Goal: Contribute content: Add original content to the website for others to see

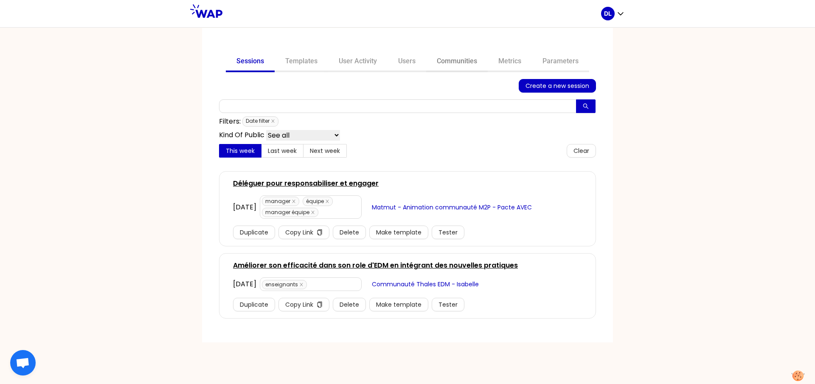
click at [467, 62] on link "Communities" at bounding box center [457, 62] width 62 height 20
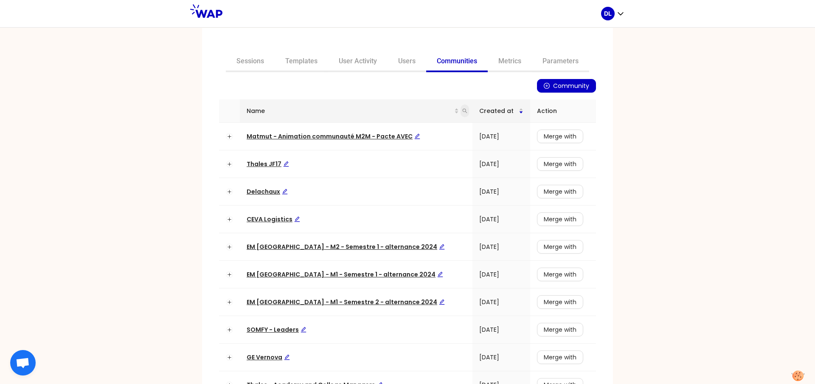
click at [462, 112] on icon "search" at bounding box center [464, 110] width 5 height 5
type input "learning"
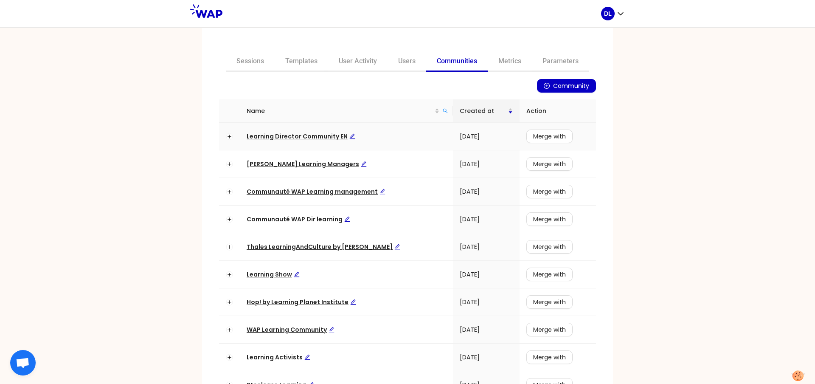
click at [305, 137] on span "Learning Director Community EN" at bounding box center [301, 136] width 109 height 8
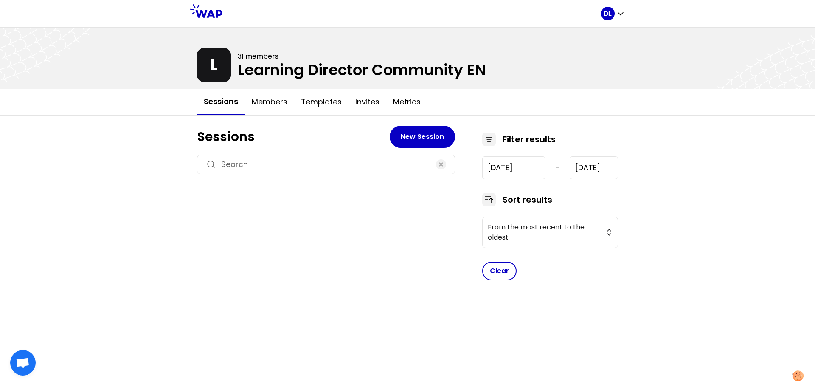
type input "[DATE]"
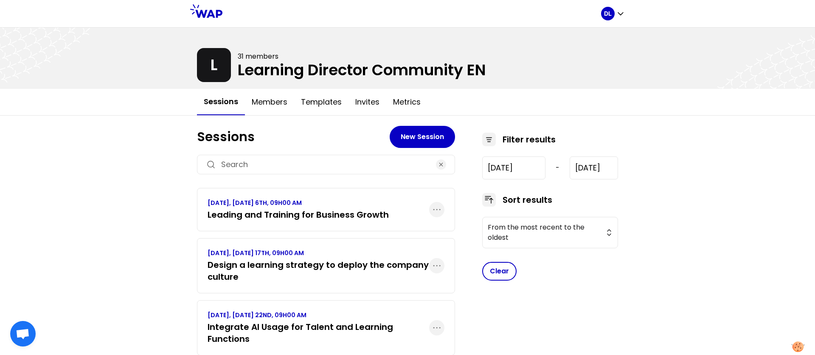
scroll to position [126, 0]
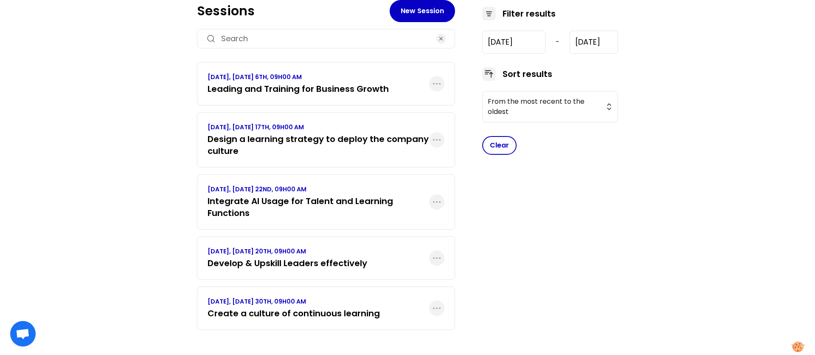
click at [291, 315] on h3 "Create a culture of continuous learning" at bounding box center [294, 313] width 172 height 12
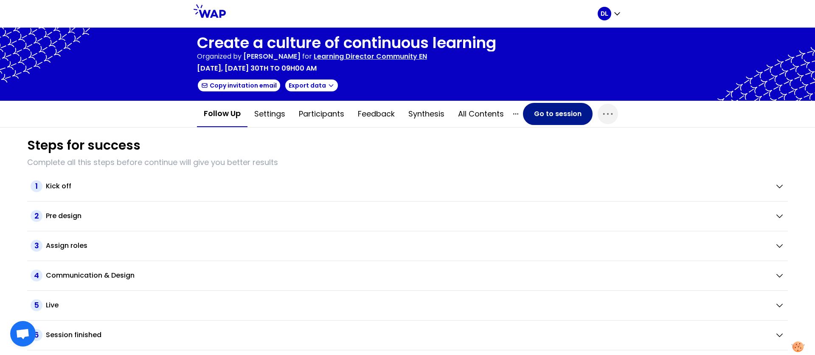
click at [554, 113] on button "Go to session" at bounding box center [558, 114] width 70 height 22
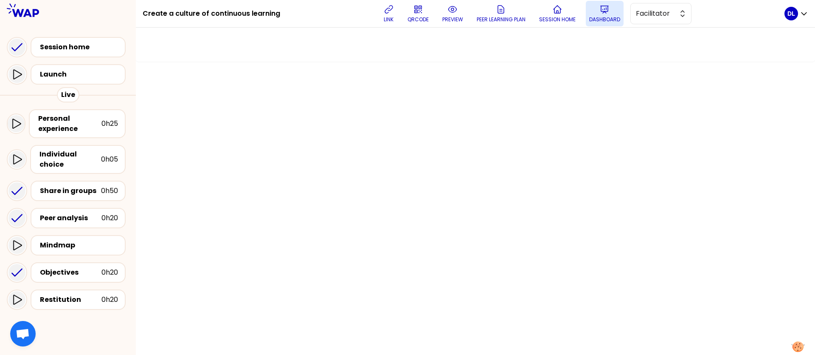
click at [598, 20] on p "Dashboard" at bounding box center [604, 19] width 31 height 7
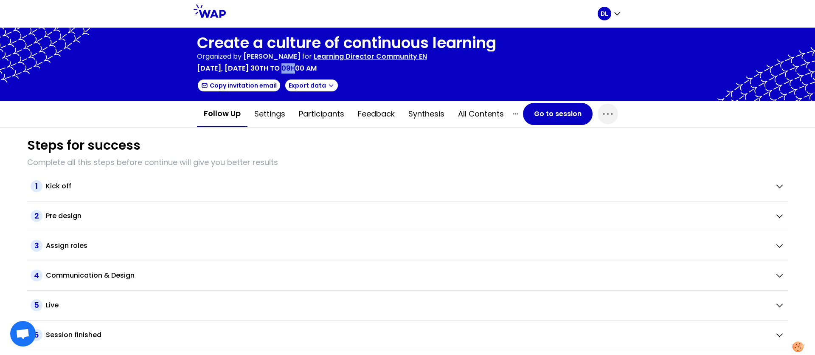
drag, startPoint x: 289, startPoint y: 69, endPoint x: 301, endPoint y: 69, distance: 11.5
click at [301, 69] on p "[DATE], [DATE] 30th to 09h00 am" at bounding box center [257, 68] width 120 height 10
click at [386, 57] on p "Learning Director Community EN" at bounding box center [370, 56] width 113 height 10
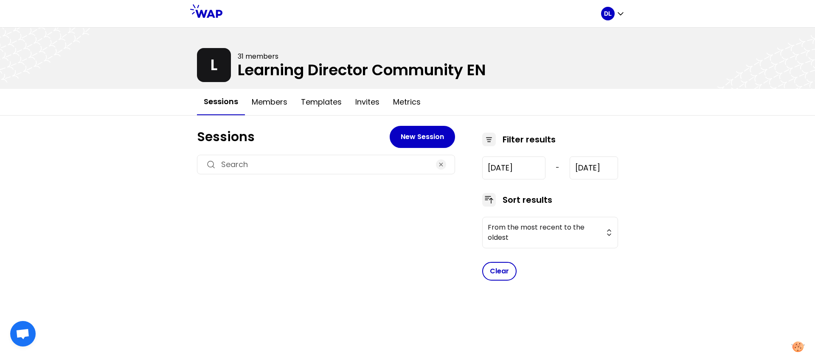
type input "[DATE]"
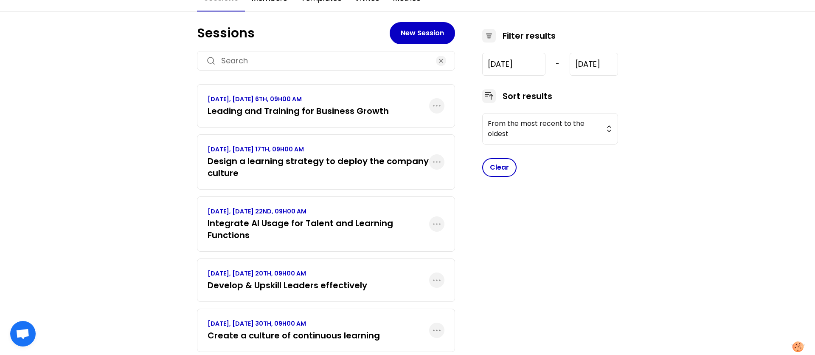
scroll to position [126, 0]
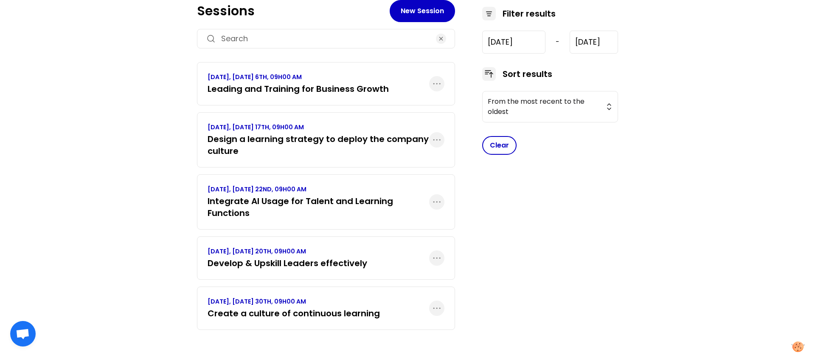
click at [305, 149] on h3 "Design a learning strategy to deploy the company culture" at bounding box center [319, 145] width 222 height 24
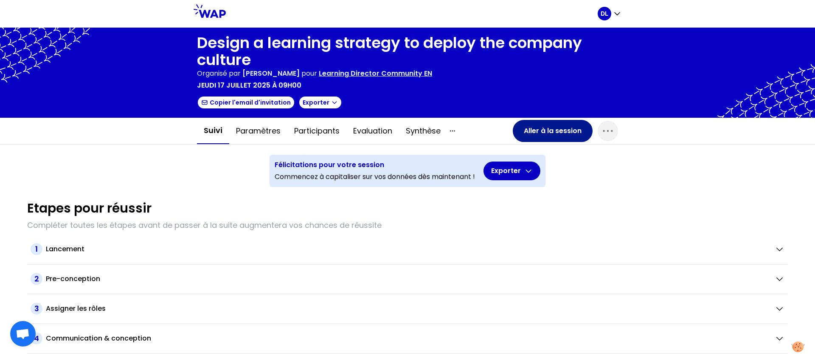
click at [555, 130] on button "Aller à la session" at bounding box center [553, 131] width 80 height 22
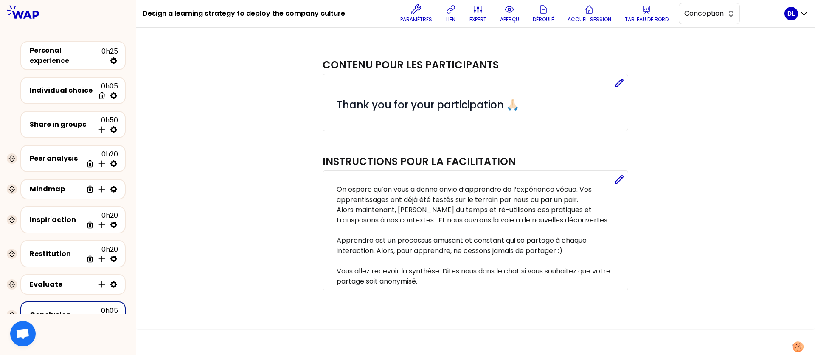
scroll to position [35, 0]
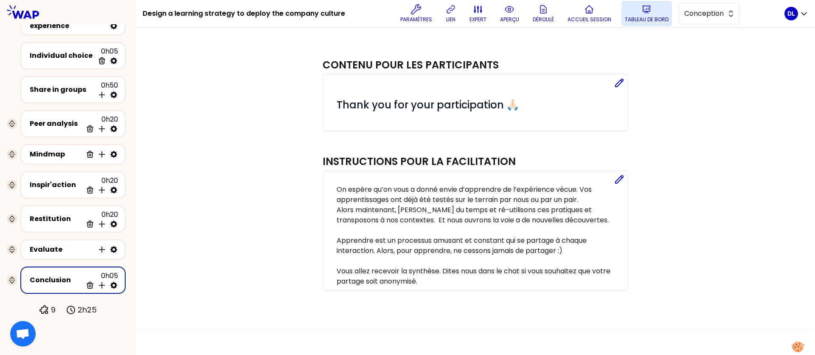
click at [631, 14] on button "Tableau de bord" at bounding box center [647, 13] width 51 height 25
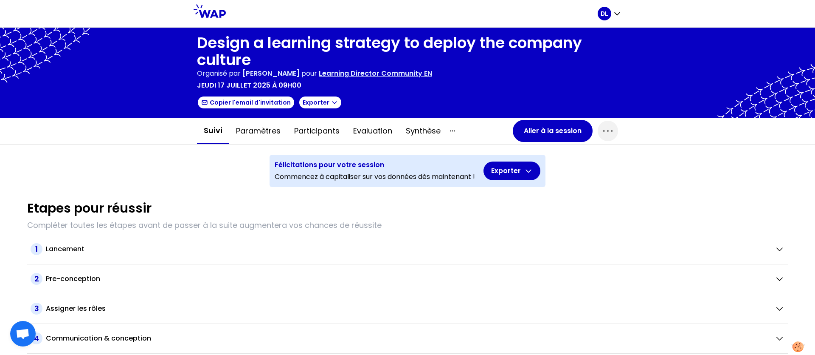
click at [373, 76] on p "Learning Director Community EN" at bounding box center [375, 73] width 113 height 10
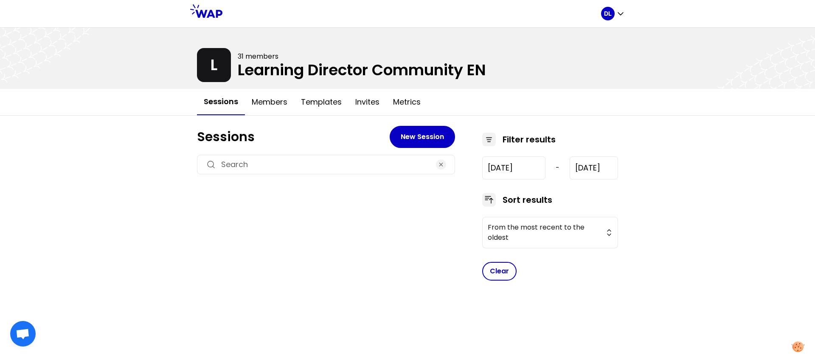
type input "[DATE]"
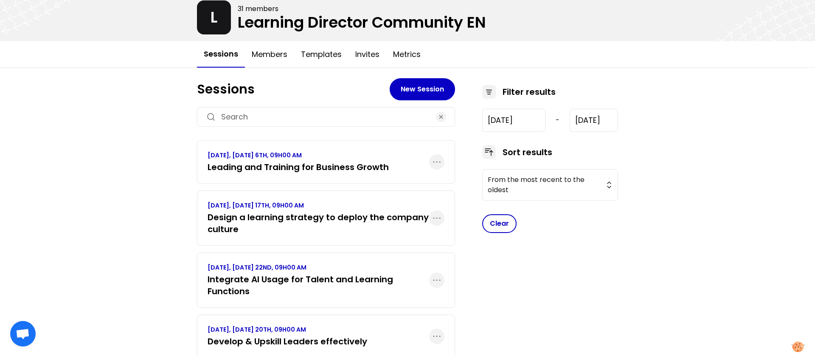
scroll to position [76, 0]
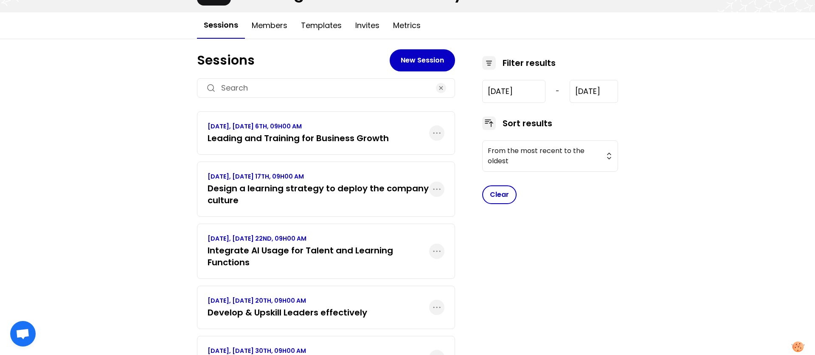
click at [299, 257] on h3 "Integrate AI Usage for Talent and Learning Functions" at bounding box center [319, 256] width 222 height 24
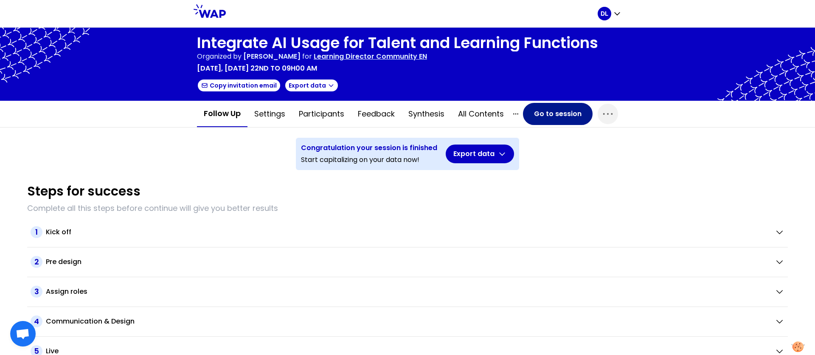
click at [553, 117] on button "Go to session" at bounding box center [558, 114] width 70 height 22
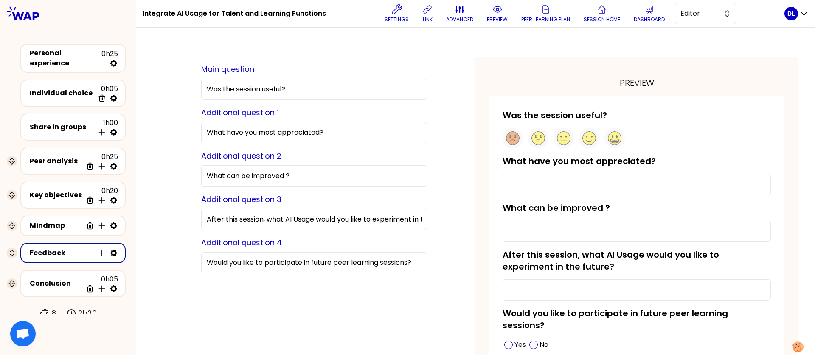
scroll to position [3, 0]
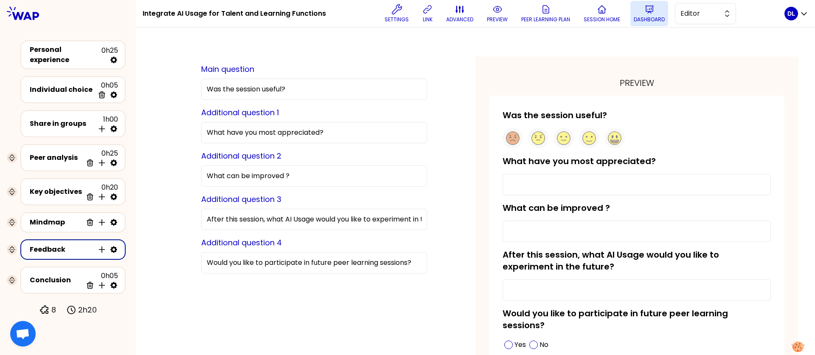
click at [631, 9] on button "Dashboard" at bounding box center [650, 13] width 38 height 25
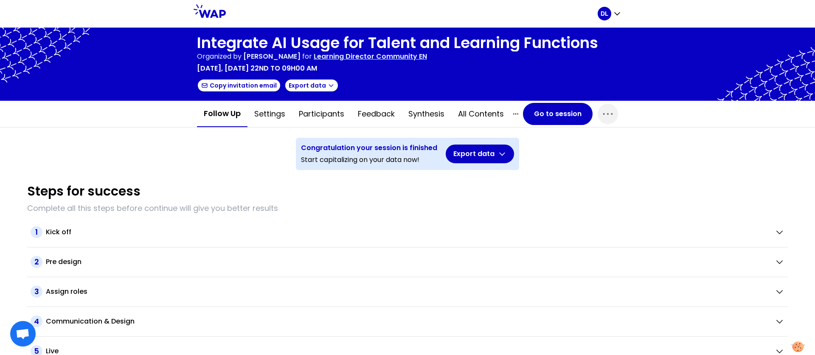
drag, startPoint x: 341, startPoint y: 70, endPoint x: 193, endPoint y: 70, distance: 147.4
click at [193, 70] on div "Integrate AI Usage for Talent and Learning Functions Organized by [PERSON_NAME]…" at bounding box center [407, 64] width 815 height 73
click at [254, 70] on p "[DATE], [DATE] 22nd to 09h00 am" at bounding box center [257, 68] width 120 height 10
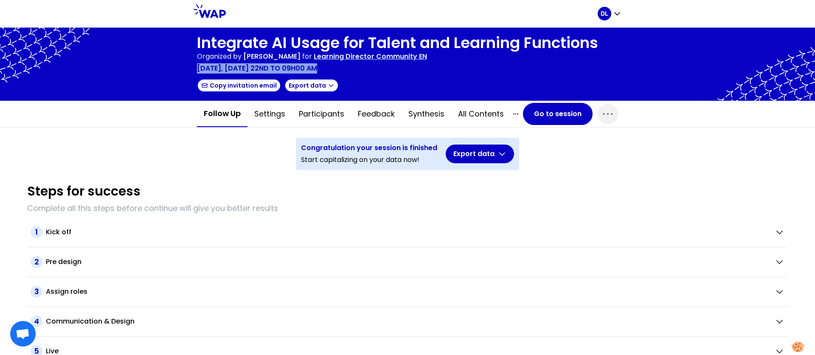
click at [283, 67] on p "[DATE], [DATE] 22nd to 09h00 am" at bounding box center [257, 68] width 120 height 10
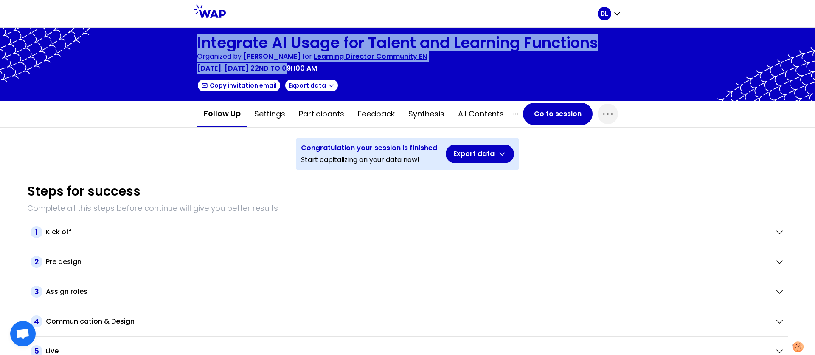
drag, startPoint x: 292, startPoint y: 68, endPoint x: 195, endPoint y: 68, distance: 97.2
click at [195, 68] on div "Integrate AI Usage for Talent and Learning Functions Organized by [PERSON_NAME]…" at bounding box center [407, 64] width 815 height 73
click at [214, 68] on p "[DATE], [DATE] 22nd to 09h00 am" at bounding box center [257, 68] width 120 height 10
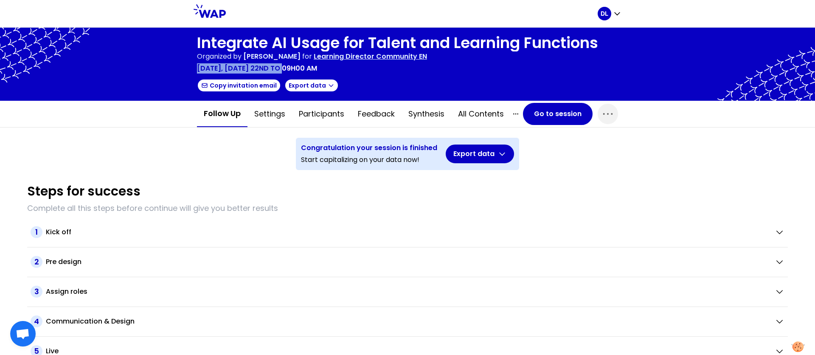
drag, startPoint x: 199, startPoint y: 69, endPoint x: 289, endPoint y: 69, distance: 90.5
click at [289, 69] on p "[DATE], [DATE] 22nd to 09h00 am" at bounding box center [257, 68] width 120 height 10
copy p "[DATE], [DATE] 22nd"
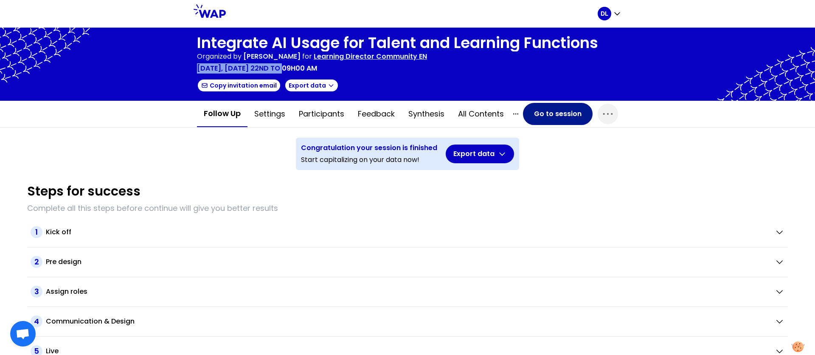
click at [552, 114] on button "Go to session" at bounding box center [558, 114] width 70 height 22
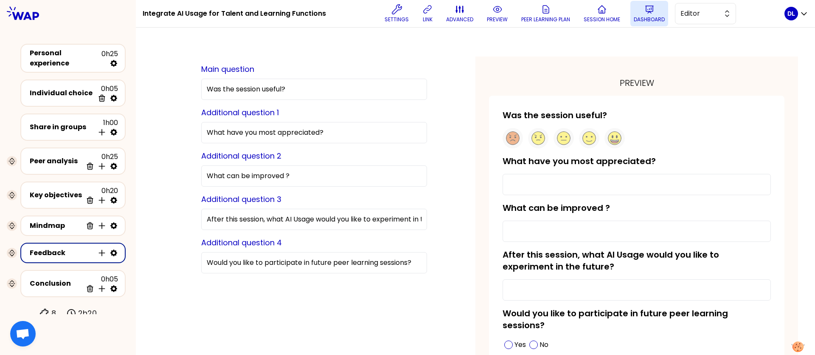
click at [653, 19] on p "Dashboard" at bounding box center [649, 19] width 31 height 7
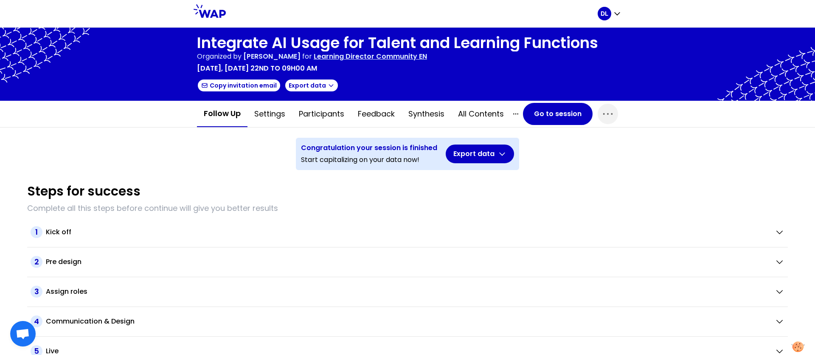
click at [395, 59] on p "Learning Director Community EN" at bounding box center [370, 56] width 113 height 10
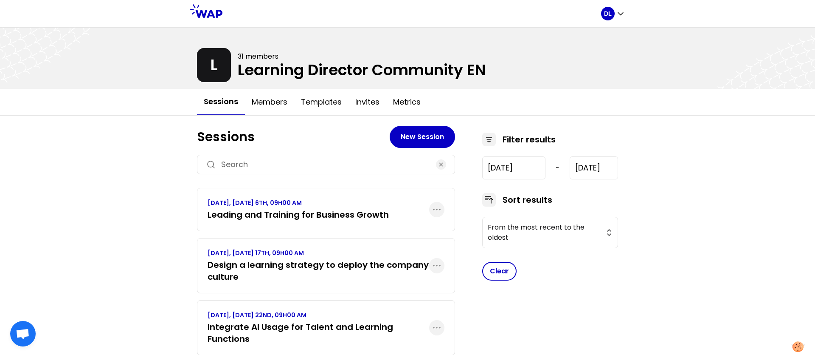
click at [280, 214] on h3 "Leading and Training for Business Growth" at bounding box center [298, 215] width 181 height 12
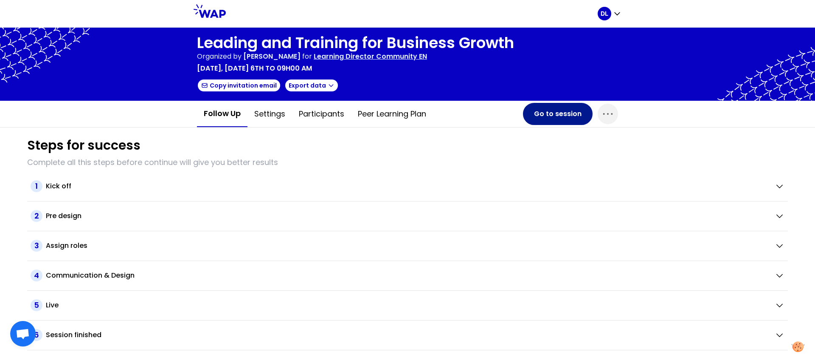
click at [541, 113] on button "Go to session" at bounding box center [558, 114] width 70 height 22
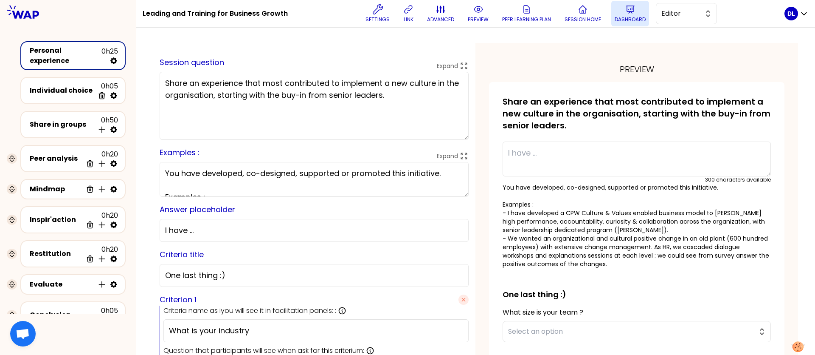
click at [632, 14] on icon at bounding box center [631, 9] width 10 height 10
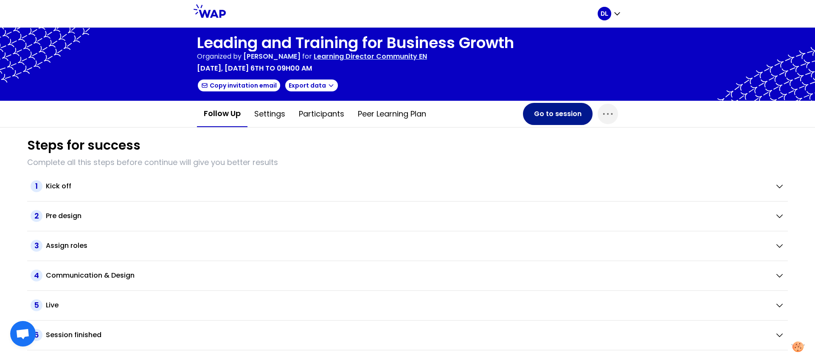
click at [554, 117] on button "Go to session" at bounding box center [558, 114] width 70 height 22
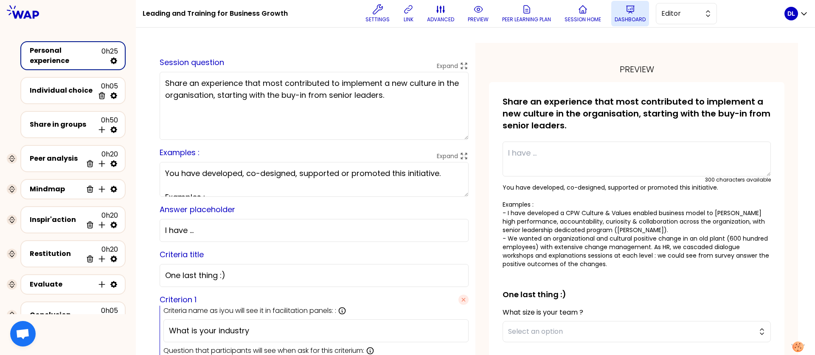
click at [612, 17] on button "Dashboard" at bounding box center [631, 13] width 38 height 25
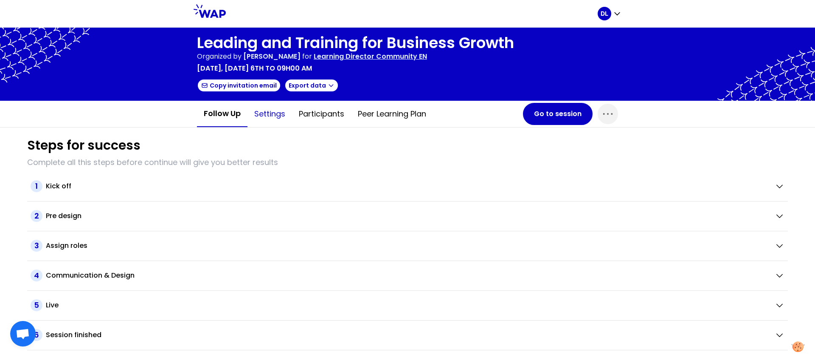
click at [262, 116] on button "Settings" at bounding box center [270, 113] width 45 height 25
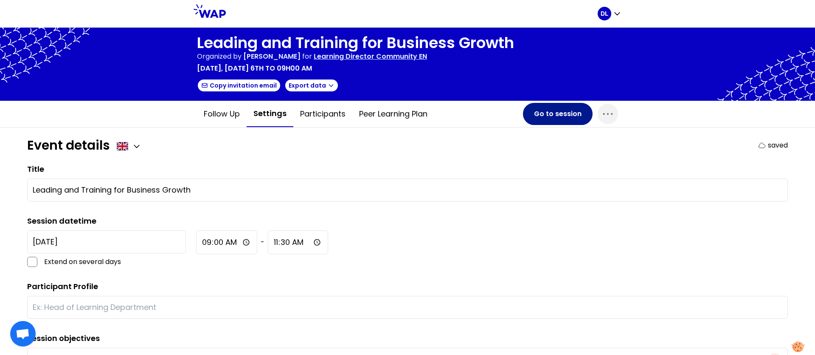
click at [558, 114] on button "Go to session" at bounding box center [558, 114] width 70 height 22
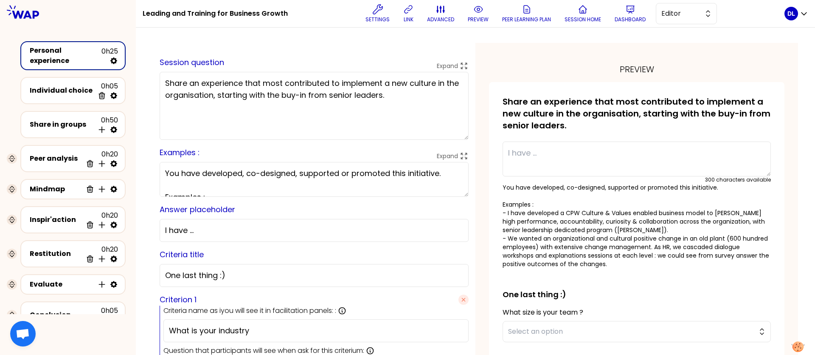
drag, startPoint x: 231, startPoint y: 108, endPoint x: 167, endPoint y: 79, distance: 70.1
click at [167, 79] on div "saved Session question Expand Share an experience that most contributed to impl…" at bounding box center [314, 262] width 323 height 439
click at [375, 22] on p "Settings" at bounding box center [378, 19] width 24 height 7
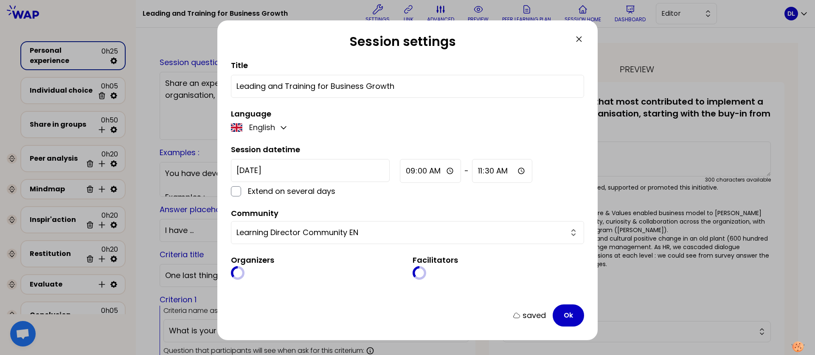
click at [313, 83] on input "Leading and Training for Business Growth" at bounding box center [408, 86] width 342 height 12
paste input "Build leaders capable to grow the future business of the company"
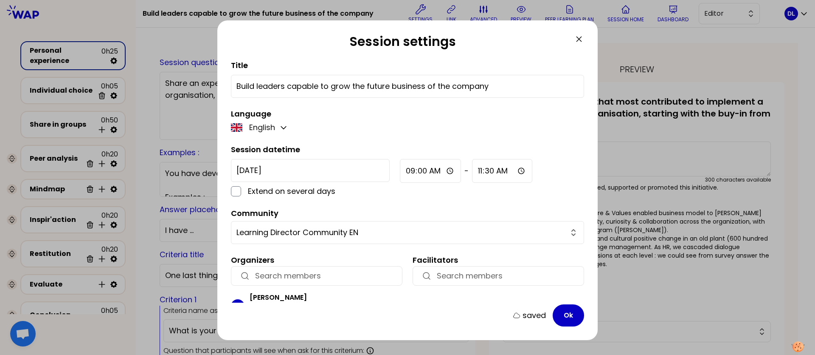
type input "Build leaders capable to grow the future business of the company"
click at [582, 39] on icon at bounding box center [579, 39] width 10 height 10
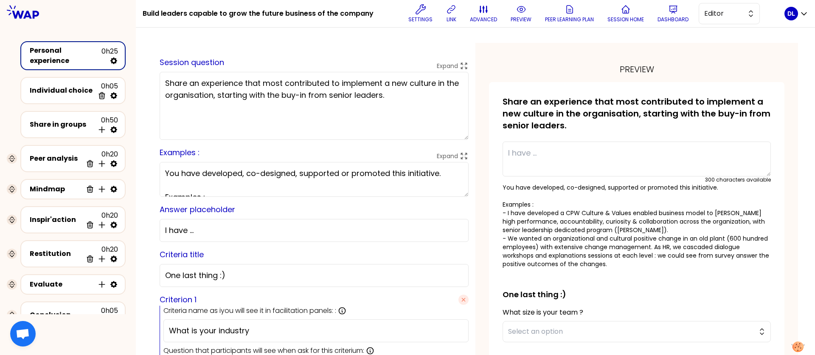
drag, startPoint x: 366, startPoint y: 82, endPoint x: 366, endPoint y: 123, distance: 40.3
click at [366, 123] on textarea "Share an experience that most contributed to implement a new culture in the org…" at bounding box center [314, 106] width 309 height 68
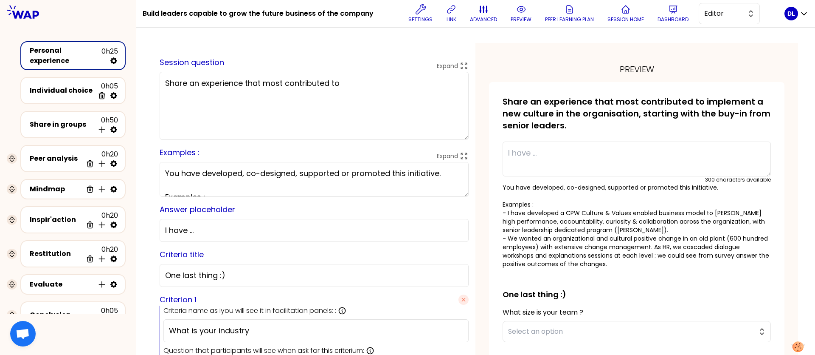
paste textarea "Build leaders capable to grow the future business of the company"
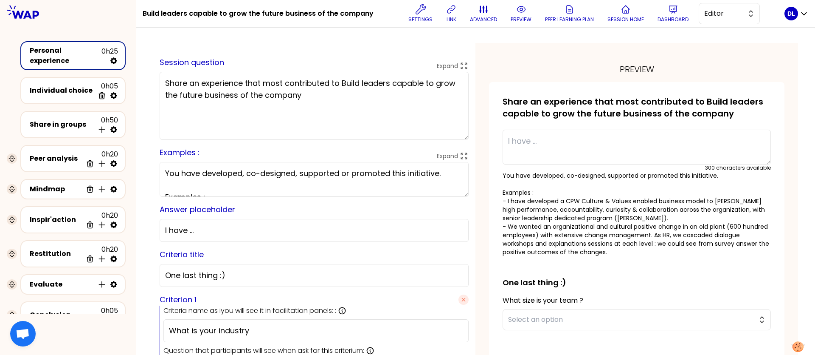
click at [369, 80] on textarea "Share an experience that most contributed to Build leaders capable to grow the …" at bounding box center [314, 106] width 309 height 68
click at [404, 100] on textarea "Share an experience that most contributed to build leaders capable to grow the …" at bounding box center [314, 106] width 309 height 68
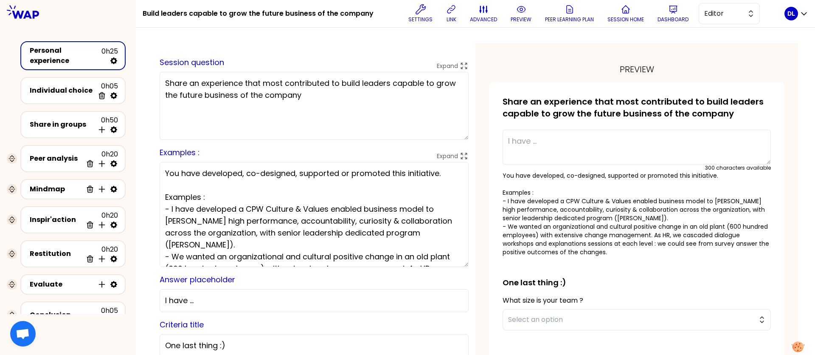
drag, startPoint x: 440, startPoint y: 191, endPoint x: 426, endPoint y: 265, distance: 75.2
click at [427, 265] on textarea "You have developed, co-designed, supported or promoted this initiative. Example…" at bounding box center [314, 214] width 309 height 105
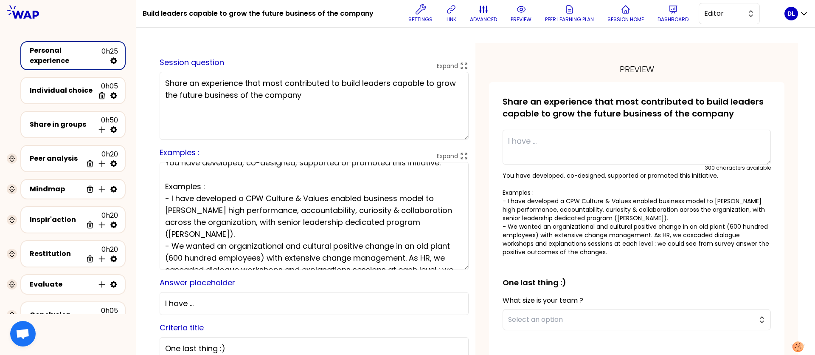
scroll to position [14, 0]
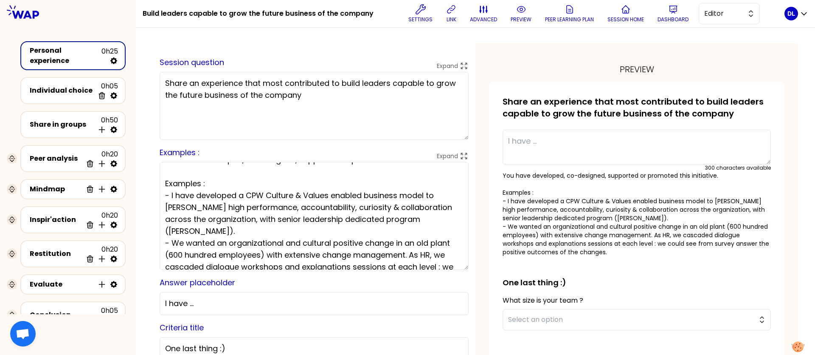
type textarea "Share an experience that most contributed to build leaders capable to grow the …"
click at [231, 172] on textarea "You have developed, co-designed, supported or promoted this initiative. Example…" at bounding box center [314, 216] width 309 height 108
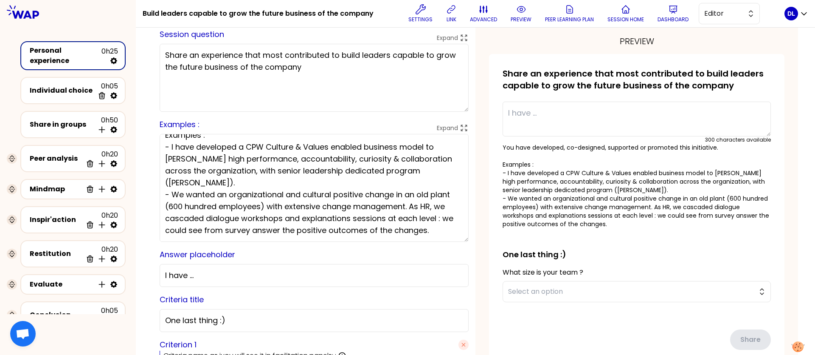
scroll to position [0, 0]
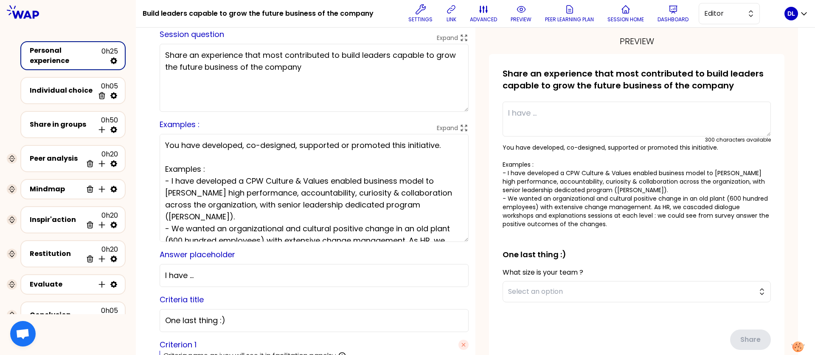
drag, startPoint x: 368, startPoint y: 222, endPoint x: 195, endPoint y: 192, distance: 175.0
click at [194, 192] on textarea "You have developed, co-designed, supported or promoted this initiative. Example…" at bounding box center [314, 188] width 309 height 108
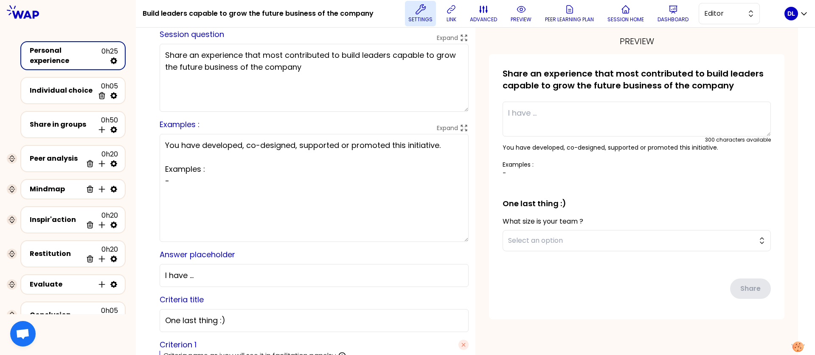
type textarea "You have developed, co-designed, supported or promoted this initiative. Example…"
click at [416, 12] on icon at bounding box center [421, 9] width 10 height 10
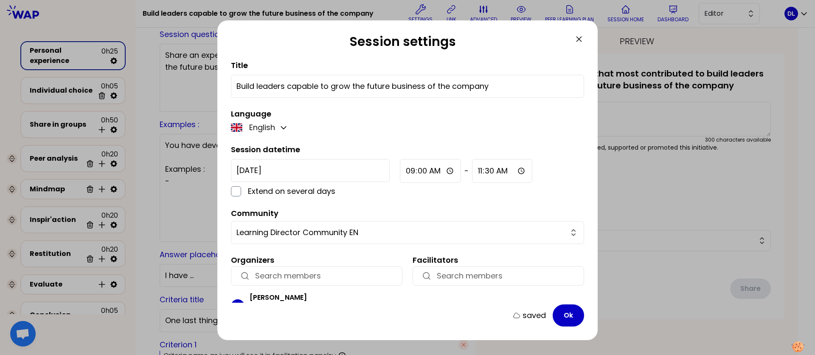
click at [366, 87] on input "Build leaders capable to grow the future business of the company" at bounding box center [408, 86] width 342 height 12
click at [393, 87] on input "Build leaders capable to grow the (future business of the company" at bounding box center [408, 86] width 342 height 12
type input "Build leaders capable to grow the (future) business of the company"
click at [562, 311] on button "Ok" at bounding box center [568, 315] width 31 height 22
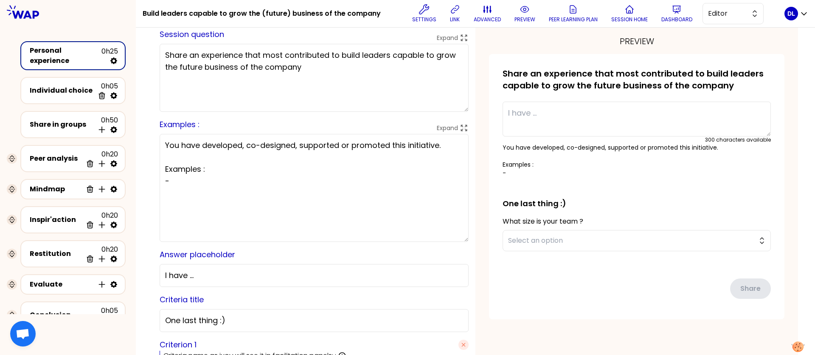
drag, startPoint x: 291, startPoint y: 68, endPoint x: 268, endPoint y: 68, distance: 23.4
click at [268, 68] on textarea "Share an experience that most contributed to build leaders capable to grow the …" at bounding box center [314, 78] width 309 height 68
click at [294, 67] on textarea "Share an experience that most contributed to build leaders capable to grow the …" at bounding box center [314, 78] width 309 height 68
type textarea "Share an experience that most contributed to build leaders capable to grow the …"
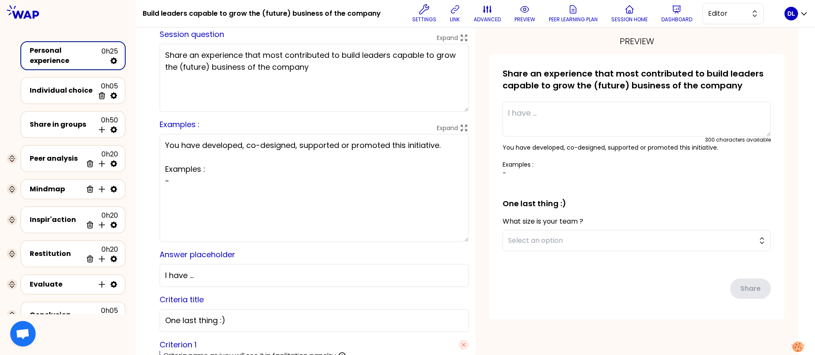
click at [227, 194] on textarea "You have developed, co-designed, supported or promoted this initiative. Example…" at bounding box center [314, 188] width 309 height 108
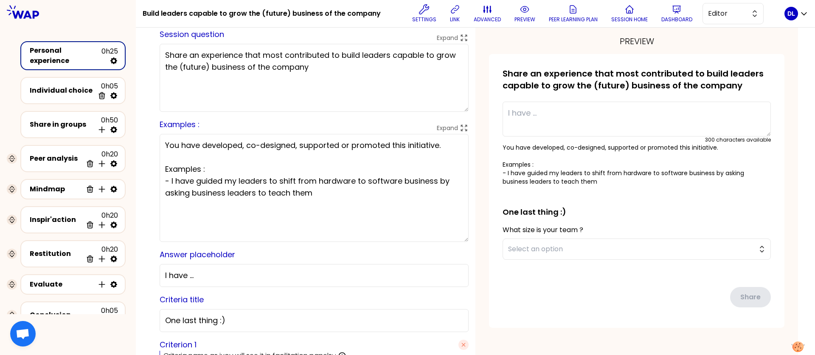
click at [264, 204] on textarea "You have developed, co-designed, supported or promoted this initiative. Example…" at bounding box center [314, 188] width 309 height 108
click at [257, 185] on textarea "You have developed, co-designed, supported or promoted this initiative. Example…" at bounding box center [314, 188] width 309 height 108
type textarea "You have developed, co-designed, supported or promoted this initiative. Example…"
click at [725, 11] on span "Editor" at bounding box center [727, 13] width 38 height 10
click at [740, 46] on span "Facilitator" at bounding box center [738, 48] width 37 height 10
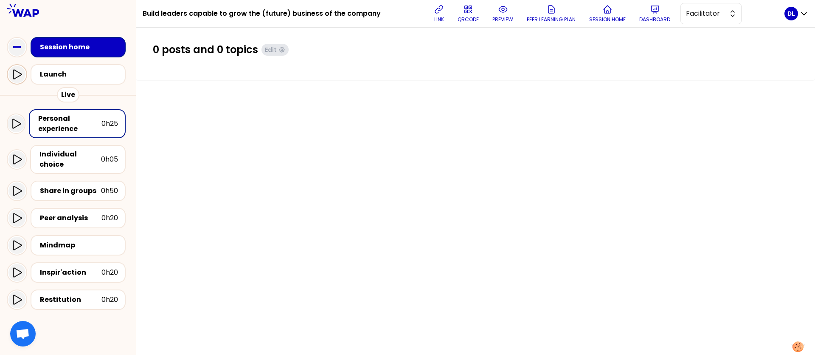
click at [14, 76] on icon at bounding box center [17, 75] width 8 height 10
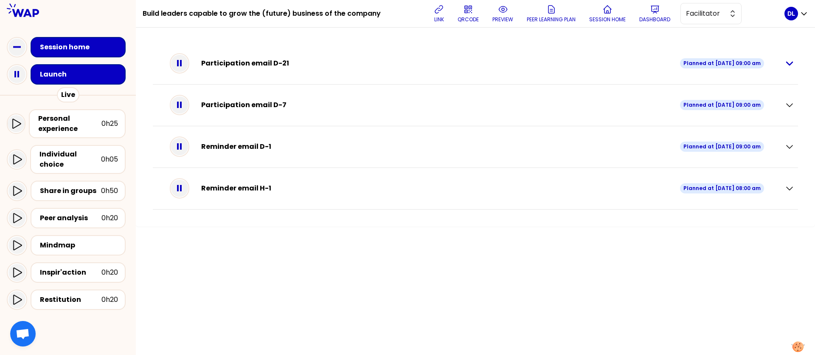
click at [792, 65] on icon "button" at bounding box center [790, 63] width 10 height 10
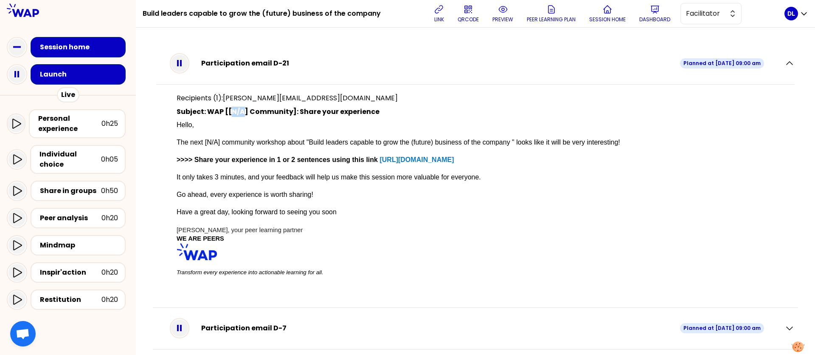
drag, startPoint x: 245, startPoint y: 111, endPoint x: 232, endPoint y: 111, distance: 13.6
click at [232, 111] on p "Subject: WAP [[N/A] Community]: Share your experience" at bounding box center [476, 112] width 598 height 10
click at [656, 13] on icon at bounding box center [655, 9] width 10 height 10
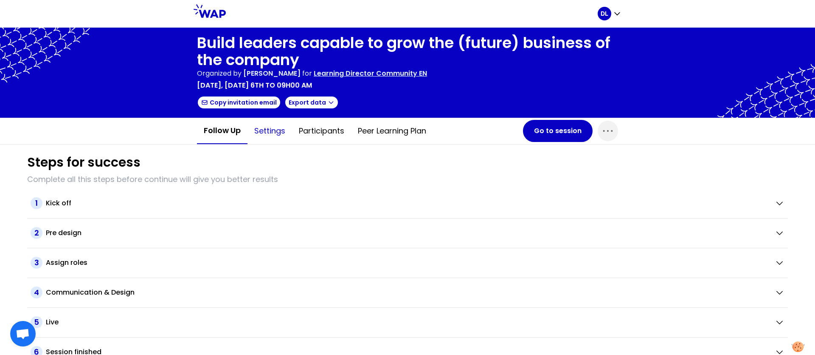
click at [274, 136] on button "Settings" at bounding box center [270, 130] width 45 height 25
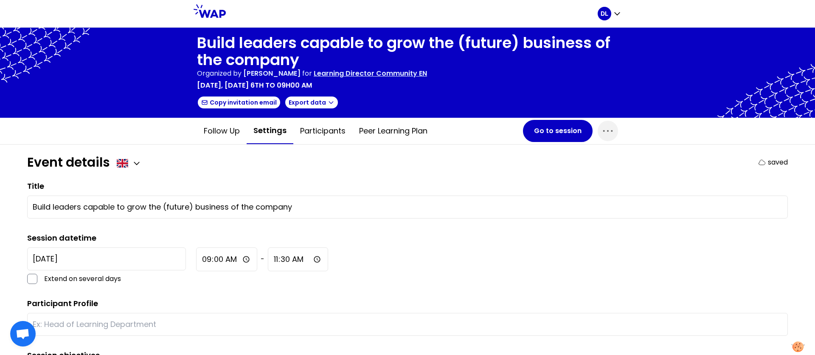
scroll to position [109, 0]
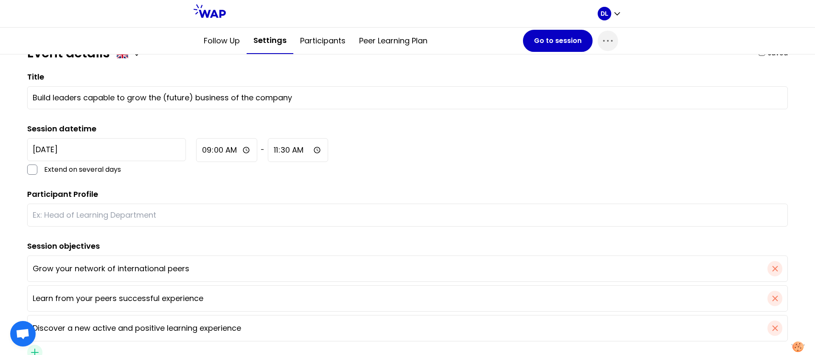
click at [190, 210] on input "text" at bounding box center [408, 215] width 750 height 12
type input "L"
click at [104, 214] on input "Global Learning dorectors" at bounding box center [408, 215] width 750 height 12
click at [178, 215] on input "Global Learning directors" at bounding box center [408, 215] width 750 height 12
type input "Global Learning directors"
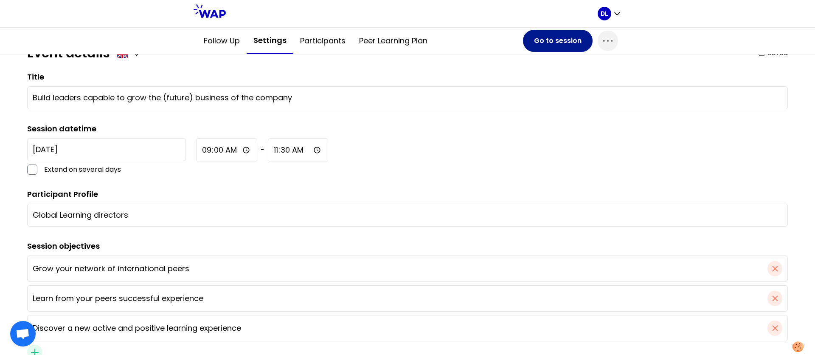
click at [546, 40] on button "Go to session" at bounding box center [558, 41] width 70 height 22
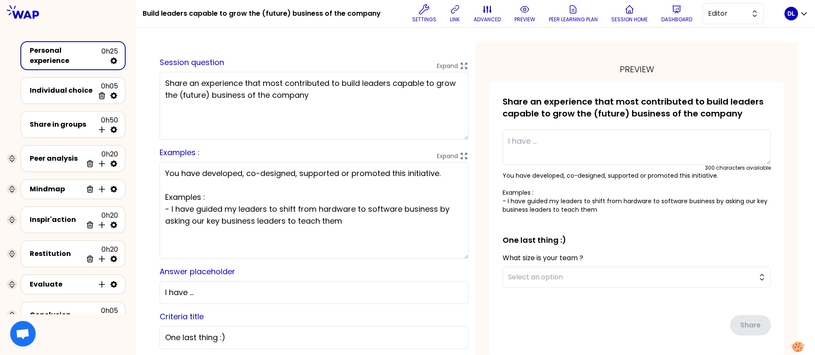
drag, startPoint x: 442, startPoint y: 193, endPoint x: 440, endPoint y: 263, distance: 69.7
click at [441, 259] on textarea "You have developed, co-designed, supported or promoted this initiative. Example…" at bounding box center [314, 210] width 309 height 97
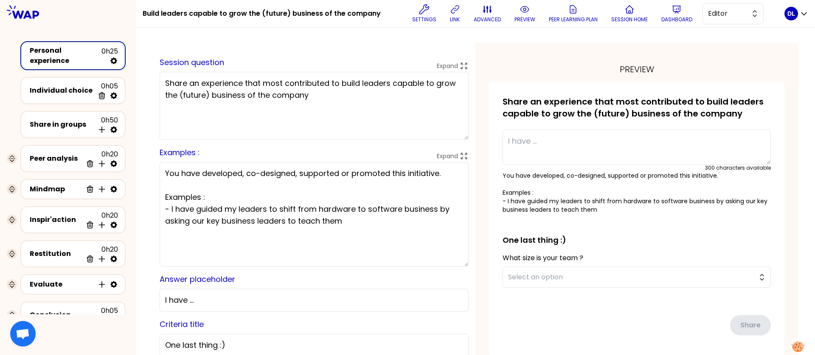
drag, startPoint x: 225, startPoint y: 233, endPoint x: 275, endPoint y: 233, distance: 49.7
click at [275, 233] on textarea "You have developed, co-designed, supported or promoted this initiative. Example…" at bounding box center [314, 214] width 309 height 104
drag, startPoint x: 282, startPoint y: 242, endPoint x: 219, endPoint y: 242, distance: 62.8
click at [219, 242] on textarea "You have developed, co-designed, supported or promoted this initiative. Example…" at bounding box center [314, 214] width 309 height 104
click at [307, 231] on textarea "You have developed, co-designed, supported or promoted this initiative. Example…" at bounding box center [314, 214] width 309 height 104
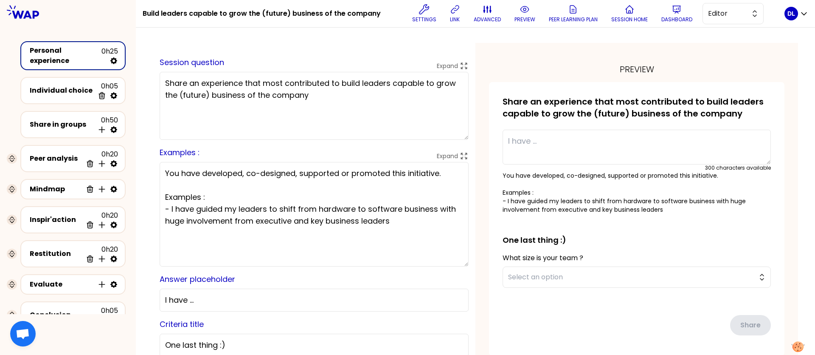
click at [296, 242] on textarea "You have developed, co-designed, supported or promoted this initiative. Example…" at bounding box center [314, 214] width 309 height 104
drag, startPoint x: 259, startPoint y: 243, endPoint x: 240, endPoint y: 243, distance: 19.5
click at [240, 243] on textarea "You have developed, co-designed, supported or promoted this initiative. Example…" at bounding box center [314, 214] width 309 height 104
click at [340, 242] on textarea "You have developed, co-designed, supported or promoted this initiative. Example…" at bounding box center [314, 214] width 309 height 104
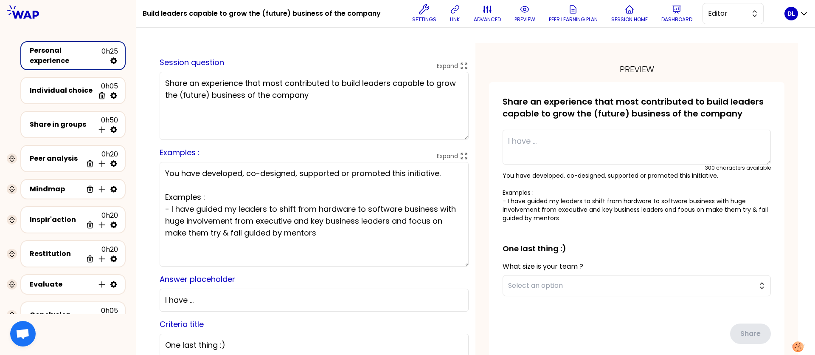
type textarea "You have developed, co-designed, supported or promoted this initiative. Example…"
click at [454, 242] on div "saved Session question Expand Share an experience that most contributed to buil…" at bounding box center [314, 297] width 323 height 509
drag, startPoint x: 261, startPoint y: 12, endPoint x: 289, endPoint y: 12, distance: 27.6
click at [289, 12] on h1 "Build leaders capable to grow the (future) business of the company" at bounding box center [262, 13] width 238 height 27
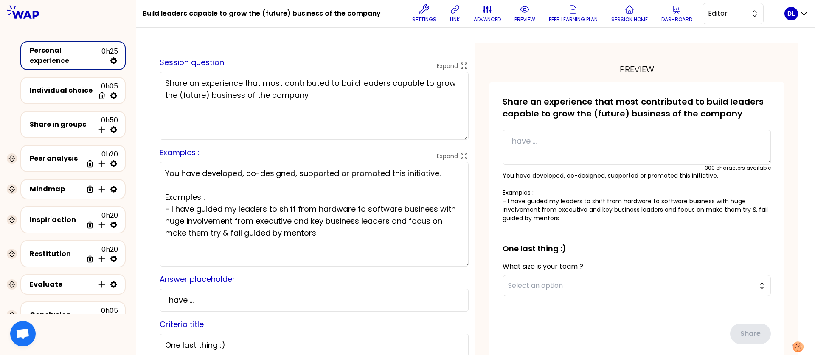
click at [298, 93] on textarea "Share an experience that most contributed to build leaders capable to grow the …" at bounding box center [314, 106] width 309 height 68
click at [272, 93] on textarea "Share an experience that most contributed to build leaders capable to grow the …" at bounding box center [314, 106] width 309 height 68
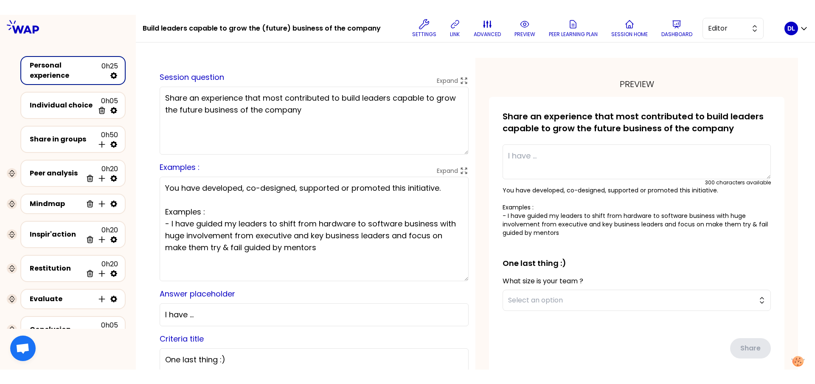
scroll to position [1, 0]
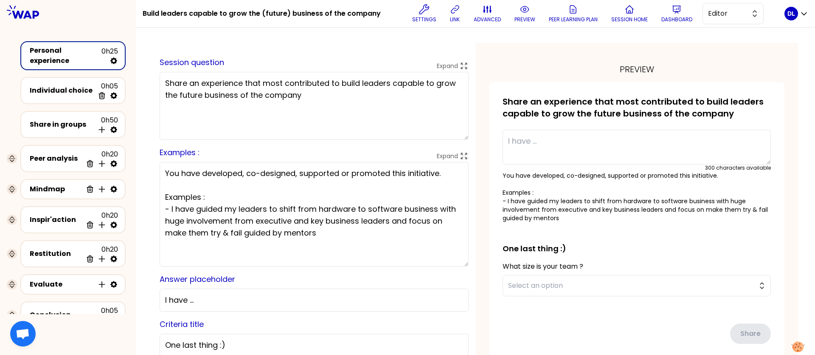
type textarea "Share an experience that most contributed to build leaders capable to grow the …"
click at [382, 237] on textarea "You have developed, co-designed, supported or promoted this initiative. Example…" at bounding box center [314, 214] width 309 height 104
click at [718, 16] on span "Editor" at bounding box center [727, 13] width 38 height 10
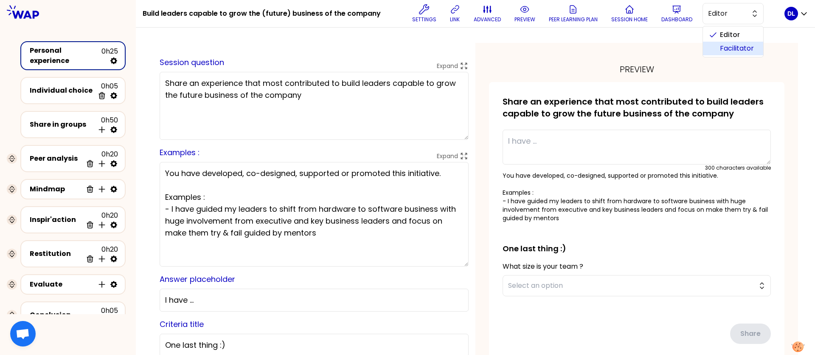
click at [720, 46] on span "Facilitator" at bounding box center [738, 48] width 37 height 10
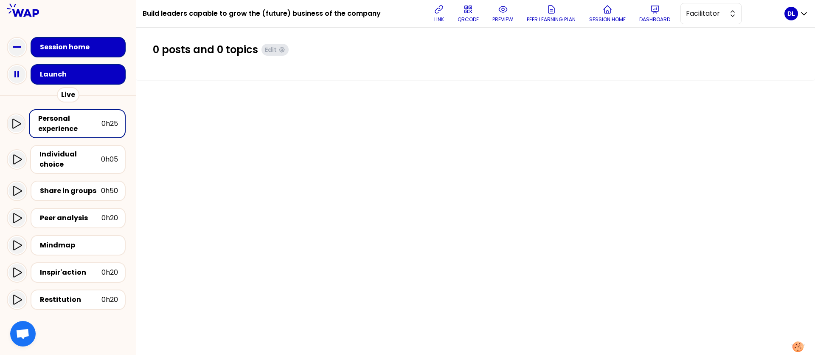
click at [72, 74] on div "Launch" at bounding box center [81, 74] width 82 height 10
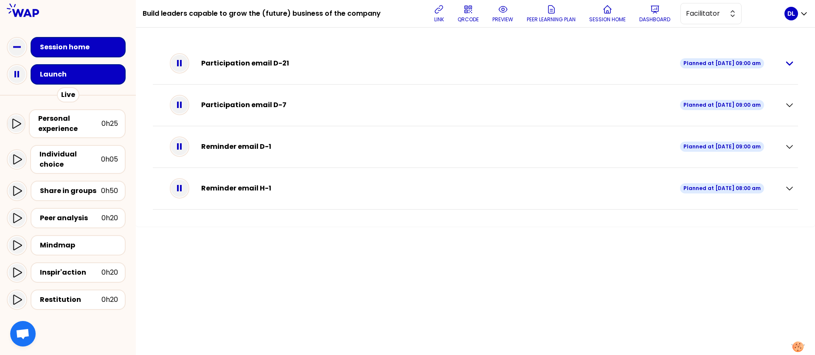
click at [787, 65] on icon "button" at bounding box center [790, 63] width 10 height 10
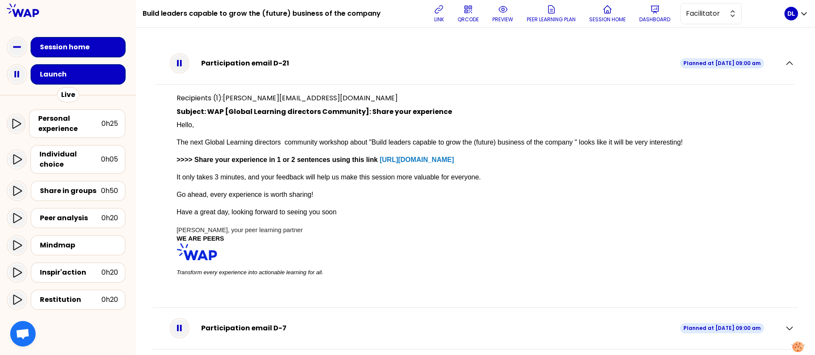
click at [244, 136] on p at bounding box center [476, 134] width 598 height 8
click at [237, 144] on span "The next Global Learning directors community workshop about "Build leaders capa…" at bounding box center [430, 141] width 506 height 7
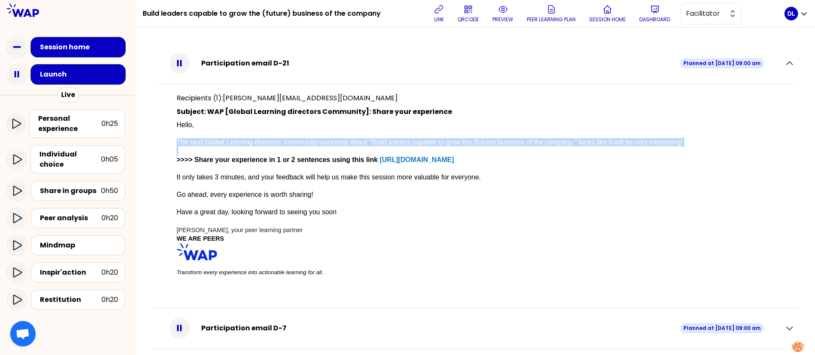
click at [237, 144] on span "The next Global Learning directors community workshop about "Build leaders capa…" at bounding box center [430, 141] width 506 height 7
copy p "The next Global Learning directors community workshop about "Build leaders capa…"
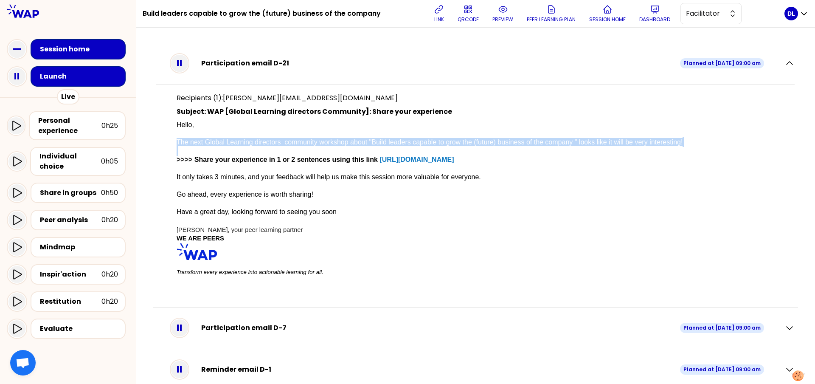
copy p "The next Global Learning directors community workshop about "Build leaders capa…"
click at [308, 156] on strong ">>>> Share your experience in 1 or 2 sentences using this link" at bounding box center [277, 159] width 201 height 7
